Goal: Task Accomplishment & Management: Manage account settings

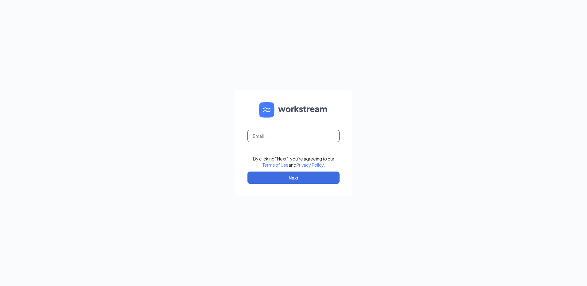
click at [271, 134] on input "text" at bounding box center [294, 136] width 92 height 12
type input "[EMAIL_ADDRESS][DOMAIN_NAME]"
click at [291, 178] on button "Next" at bounding box center [294, 178] width 92 height 12
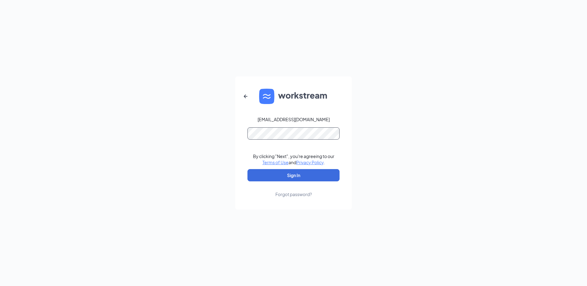
click at [248, 169] on button "Sign In" at bounding box center [294, 175] width 92 height 12
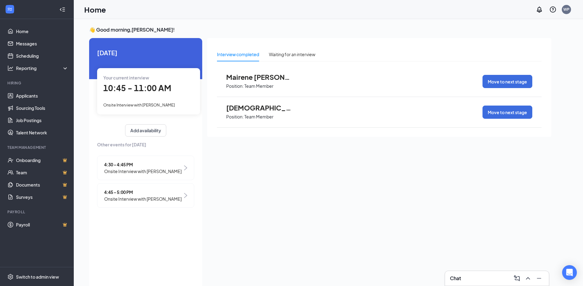
click at [136, 89] on span "10:45 - 11:00 AM" at bounding box center [137, 88] width 68 height 10
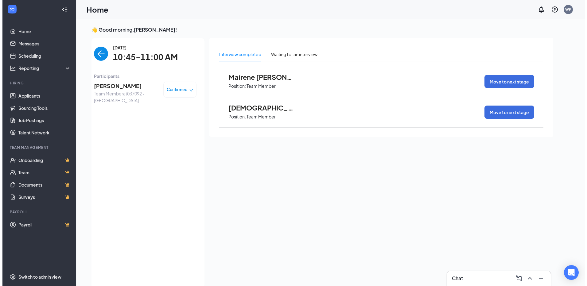
scroll to position [2, 0]
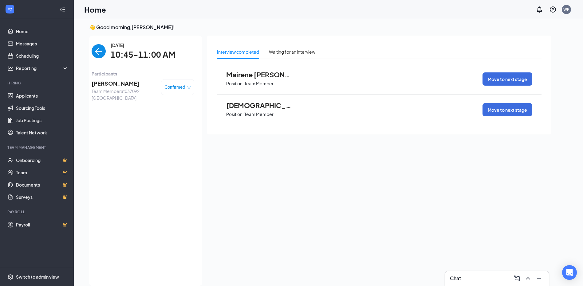
click at [115, 84] on span "Mallory Orozco" at bounding box center [124, 83] width 64 height 9
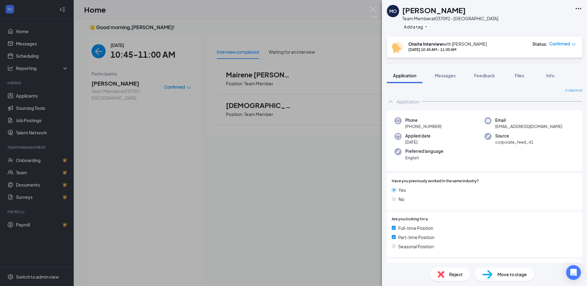
click at [578, 10] on icon "Ellipses" at bounding box center [578, 8] width 7 height 7
click at [581, 8] on icon "Ellipses" at bounding box center [578, 8] width 7 height 7
click at [540, 25] on link "View full application" at bounding box center [545, 23] width 66 height 6
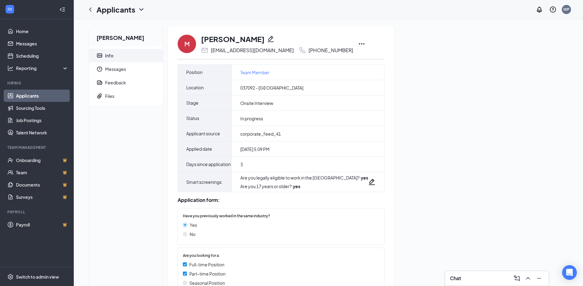
click at [358, 43] on icon "Ellipses" at bounding box center [361, 43] width 7 height 7
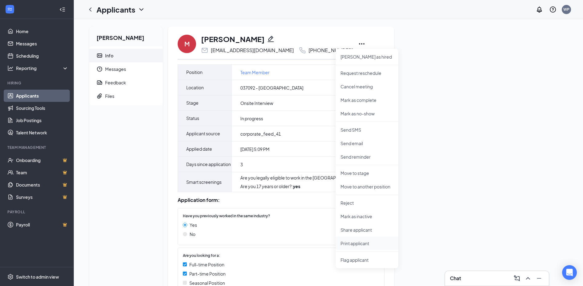
click at [354, 244] on p "Print applicant" at bounding box center [366, 243] width 53 height 6
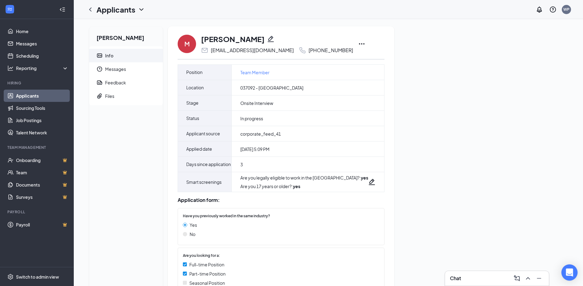
click at [569, 272] on icon "Open Intercom Messenger" at bounding box center [568, 273] width 7 height 8
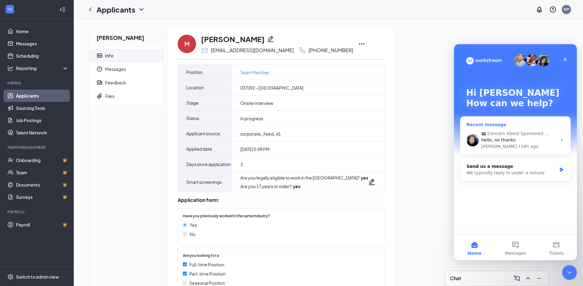
click at [510, 139] on span "hello, no thanks" at bounding box center [498, 140] width 34 height 5
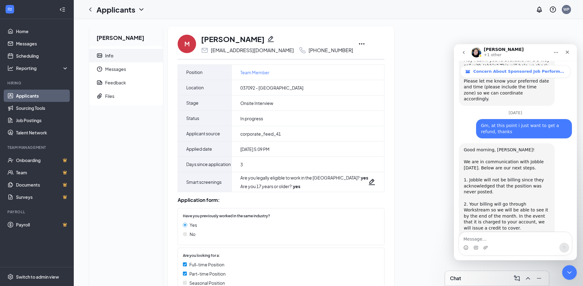
scroll to position [3197, 0]
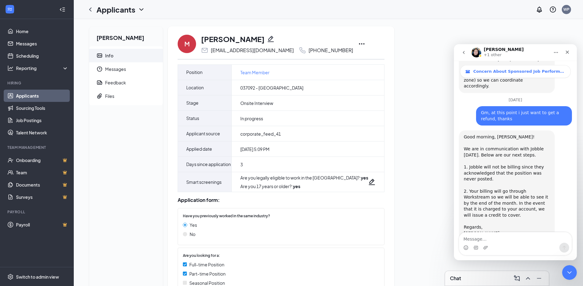
click at [463, 53] on icon "go back" at bounding box center [464, 52] width 2 height 3
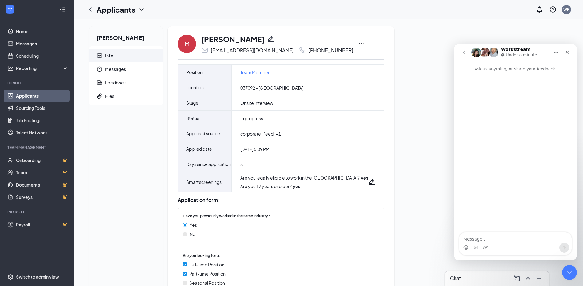
scroll to position [0, 0]
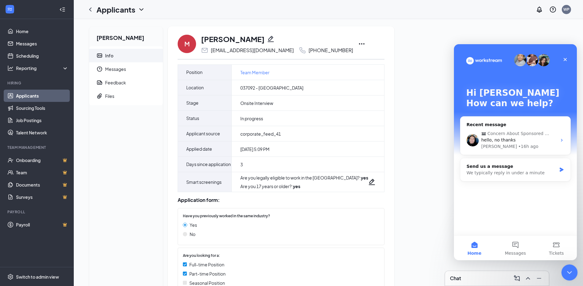
click at [566, 268] on icon "Close Intercom Messenger" at bounding box center [567, 271] width 7 height 7
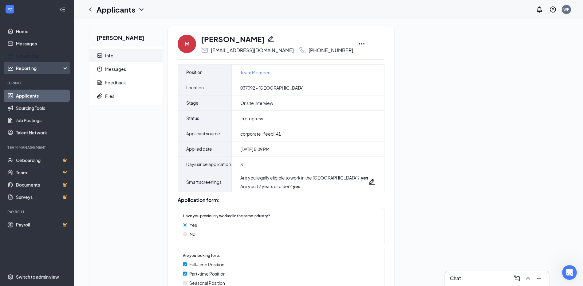
click at [34, 54] on link "Scheduling" at bounding box center [42, 56] width 53 height 12
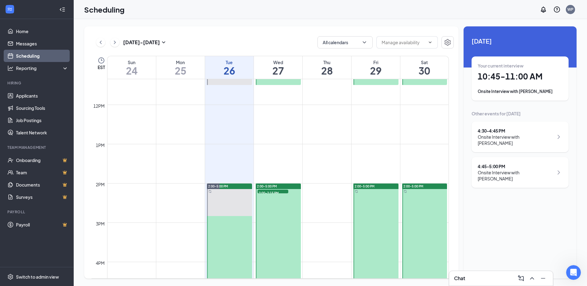
scroll to position [486, 0]
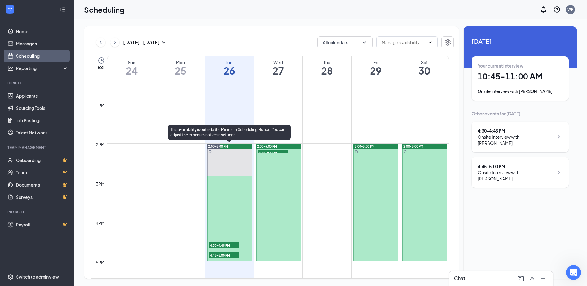
click at [217, 245] on span "4:30-4:45 PM" at bounding box center [224, 245] width 31 height 6
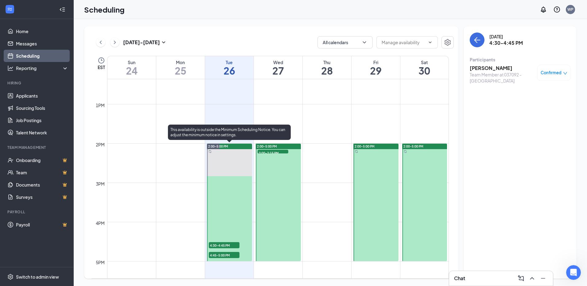
click at [224, 256] on span "4:45-5:00 PM" at bounding box center [224, 255] width 31 height 6
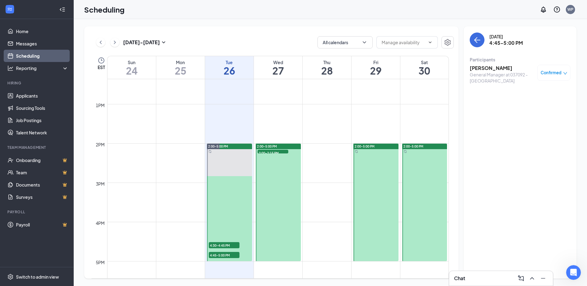
click at [493, 68] on h3 "Nicholas Condito" at bounding box center [502, 68] width 64 height 7
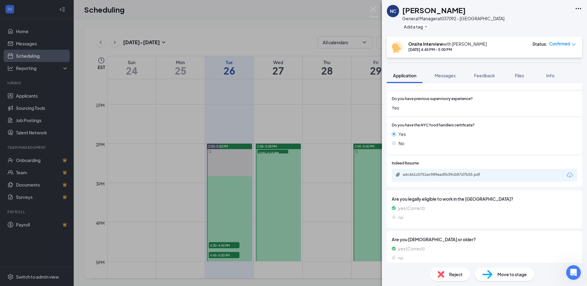
scroll to position [123, 0]
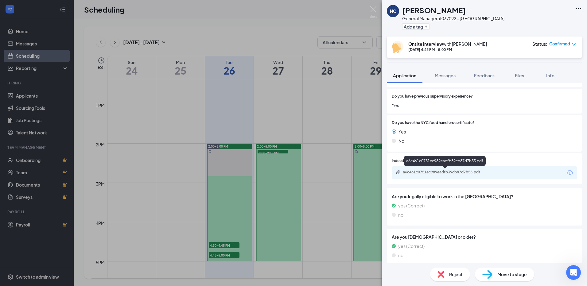
click at [467, 171] on div "a6c461c0751ec989eadfb39cb87d7b55.pdf" at bounding box center [446, 172] width 86 height 5
